Goal: Check status: Check status

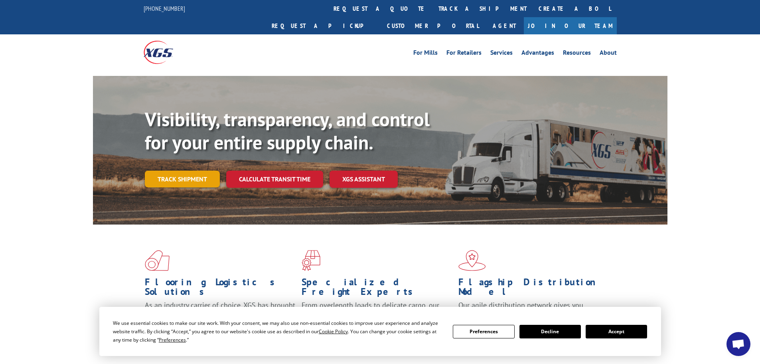
click at [187, 170] on link "Track shipment" at bounding box center [182, 178] width 75 height 17
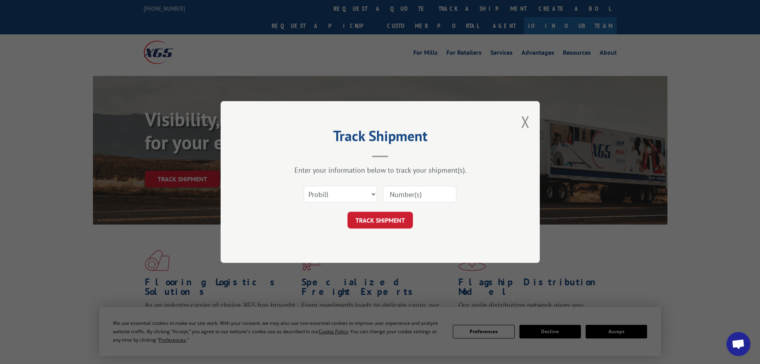
click at [404, 198] on input at bounding box center [419, 194] width 73 height 17
type input "17675445"
click at [363, 218] on button "TRACK SHIPMENT" at bounding box center [380, 220] width 65 height 17
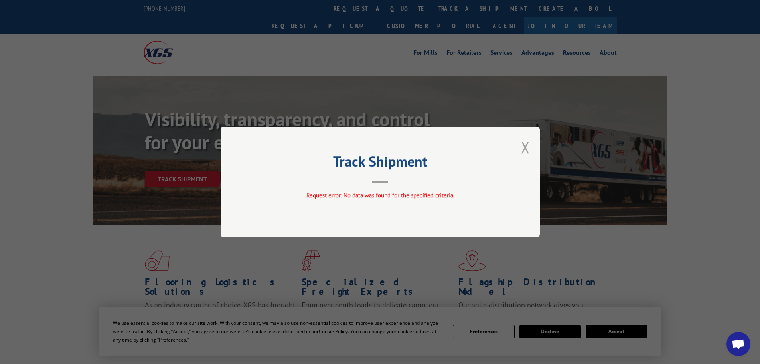
click at [524, 148] on button "Close modal" at bounding box center [525, 147] width 9 height 21
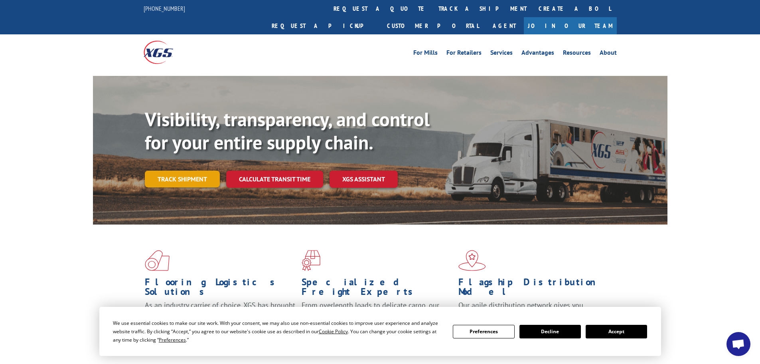
click at [185, 170] on link "Track shipment" at bounding box center [182, 178] width 75 height 17
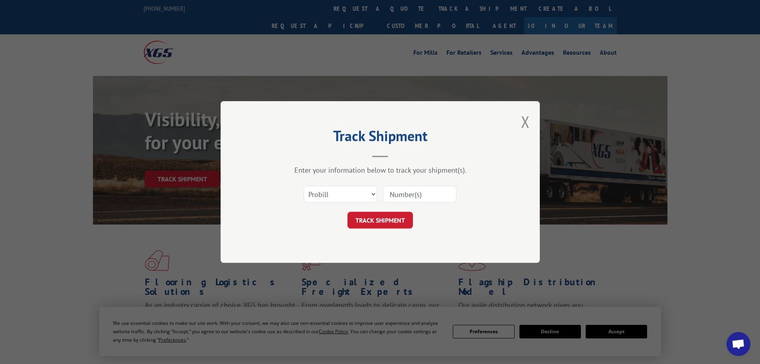
click at [391, 190] on input at bounding box center [419, 194] width 73 height 17
type input "17675445"
click at [365, 220] on button "TRACK SHIPMENT" at bounding box center [380, 220] width 65 height 17
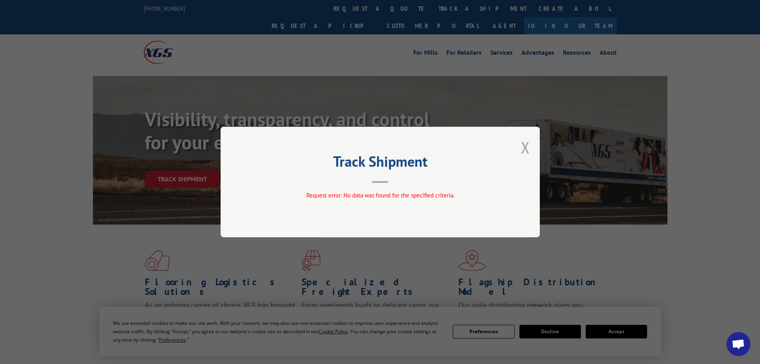
click at [526, 146] on button "Close modal" at bounding box center [525, 147] width 9 height 21
